Goal: Information Seeking & Learning: Check status

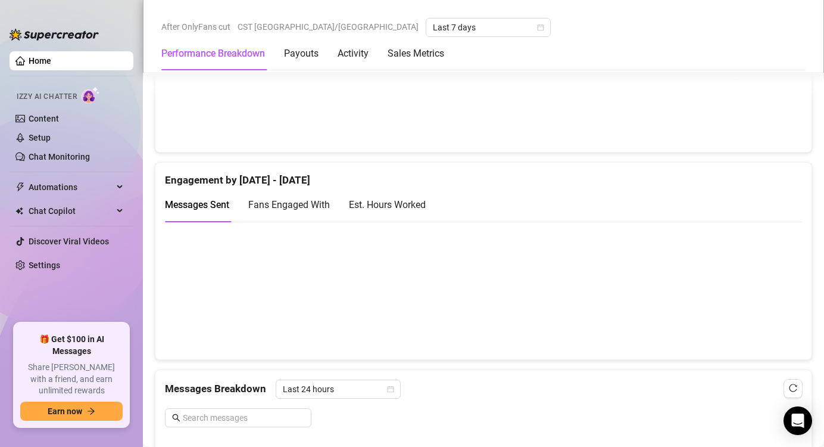
scroll to position [731, 0]
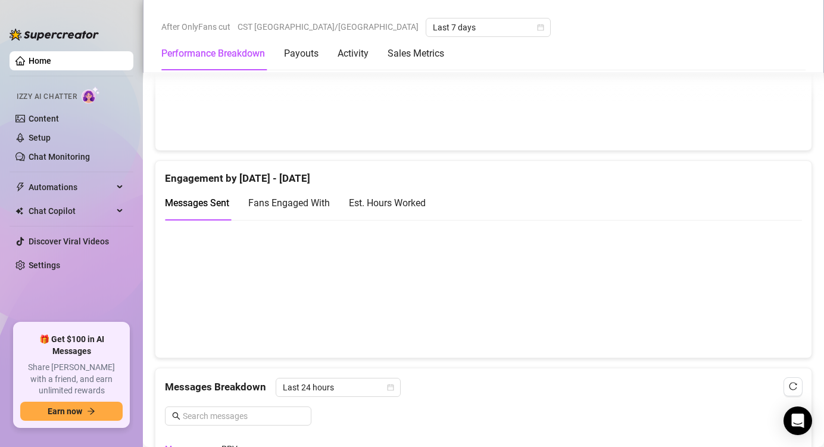
click at [385, 198] on div "Est. Hours Worked" at bounding box center [387, 202] width 77 height 15
click at [282, 200] on span "Fans Engaged With" at bounding box center [289, 202] width 82 height 11
click at [210, 197] on span "Messages Sent" at bounding box center [197, 202] width 64 height 11
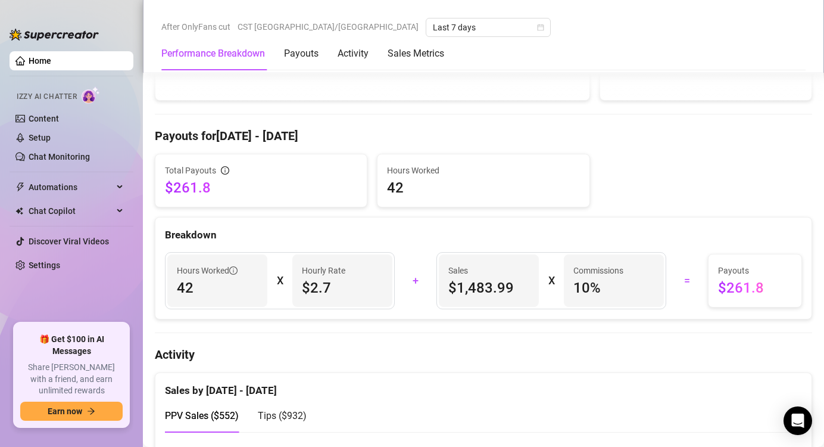
scroll to position [316, 0]
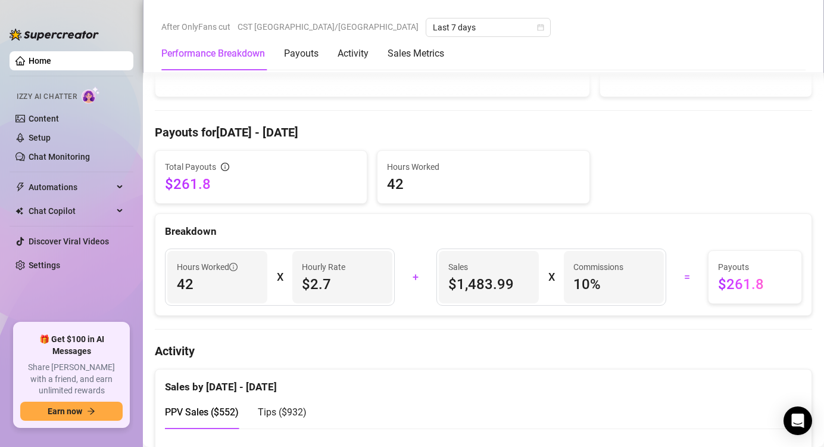
click at [557, 268] on div "Sales $1,483.99 X Commissions 10 %" at bounding box center [551, 276] width 230 height 57
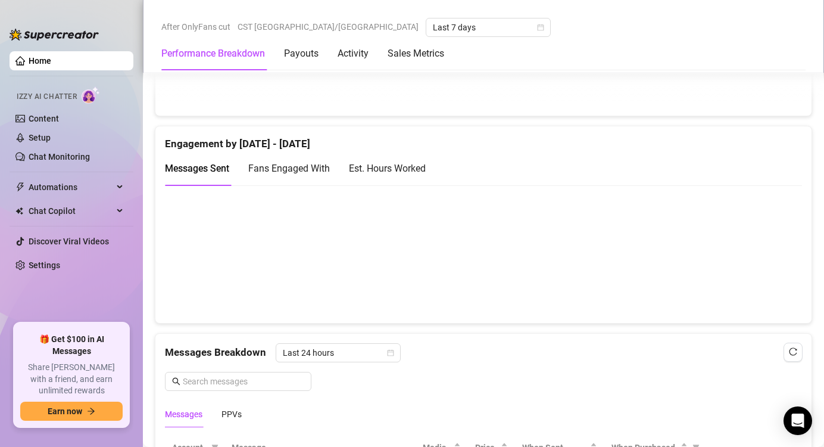
scroll to position [768, 0]
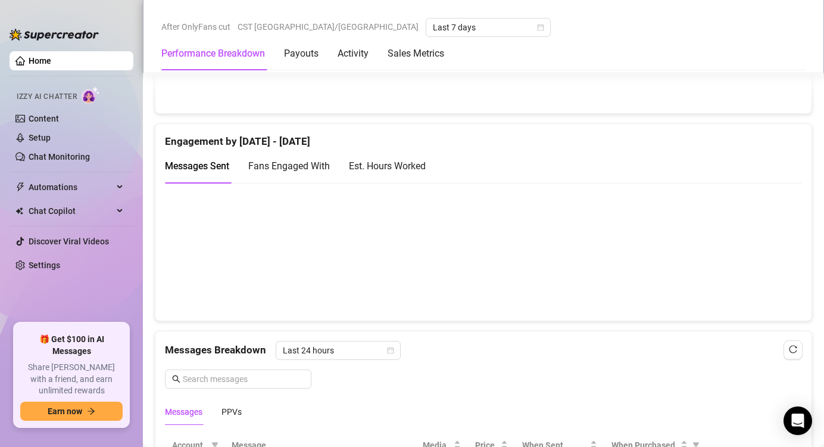
click at [391, 167] on div "Est. Hours Worked" at bounding box center [387, 165] width 77 height 15
click at [661, 249] on canvas at bounding box center [479, 251] width 628 height 119
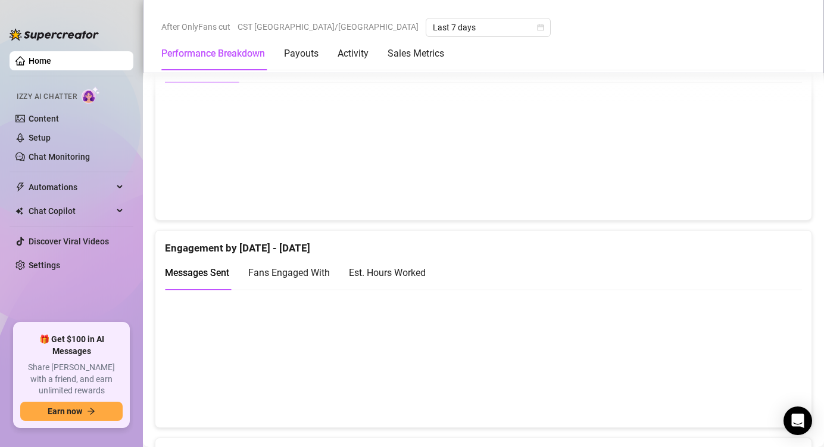
scroll to position [667, 0]
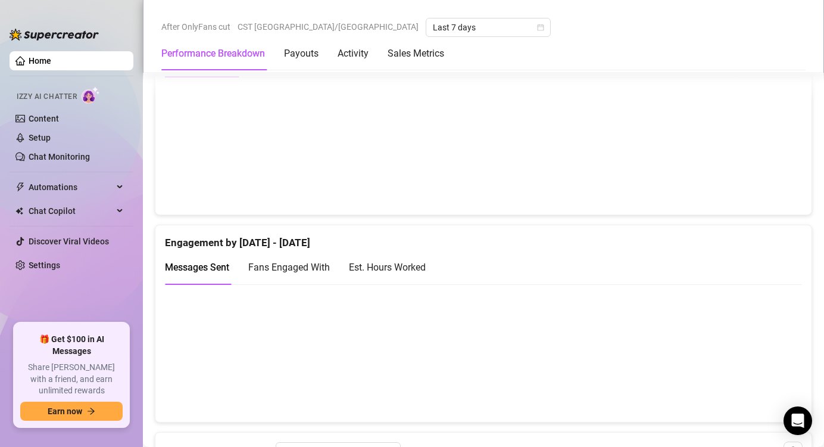
click at [423, 267] on div "Est. Hours Worked" at bounding box center [387, 267] width 77 height 15
